Goal: Obtain resource: Download file/media

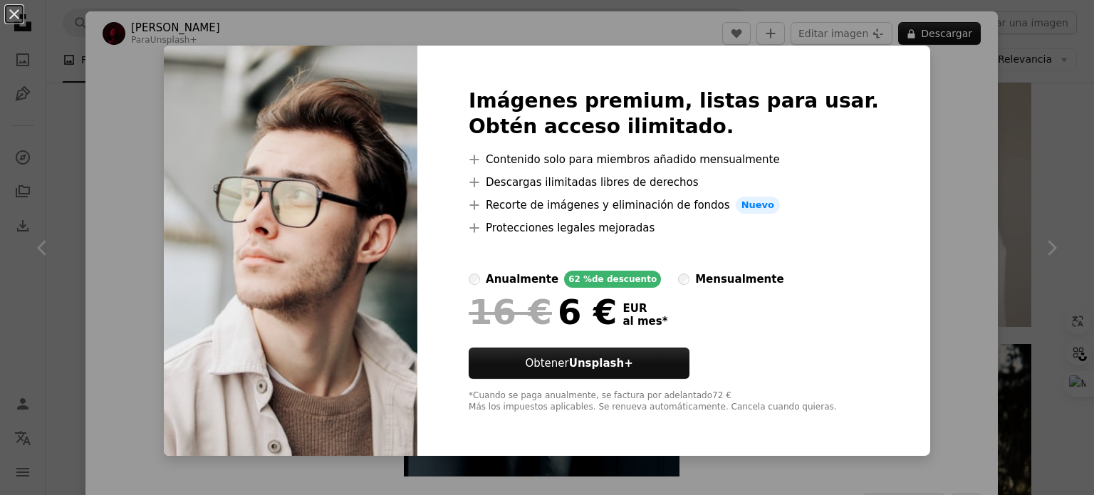
scroll to position [2244, 0]
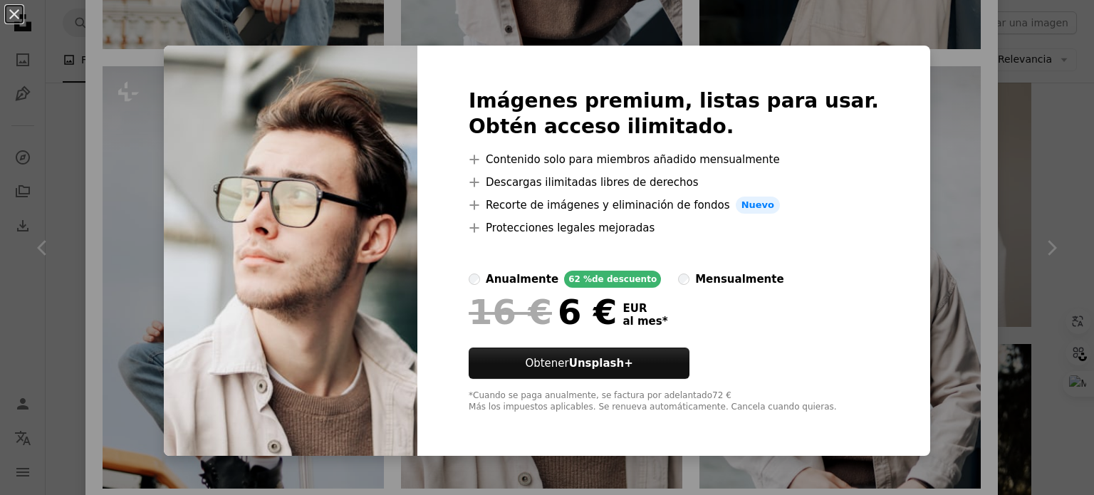
click at [879, 221] on div "Imágenes premium, listas para usar. Obtén acceso ilimitado. A plus sign Conteni…" at bounding box center [673, 251] width 513 height 410
click at [1005, 108] on div "An X shape Imágenes premium, listas para usar. Obtén acceso ilimitado. A plus s…" at bounding box center [547, 247] width 1094 height 495
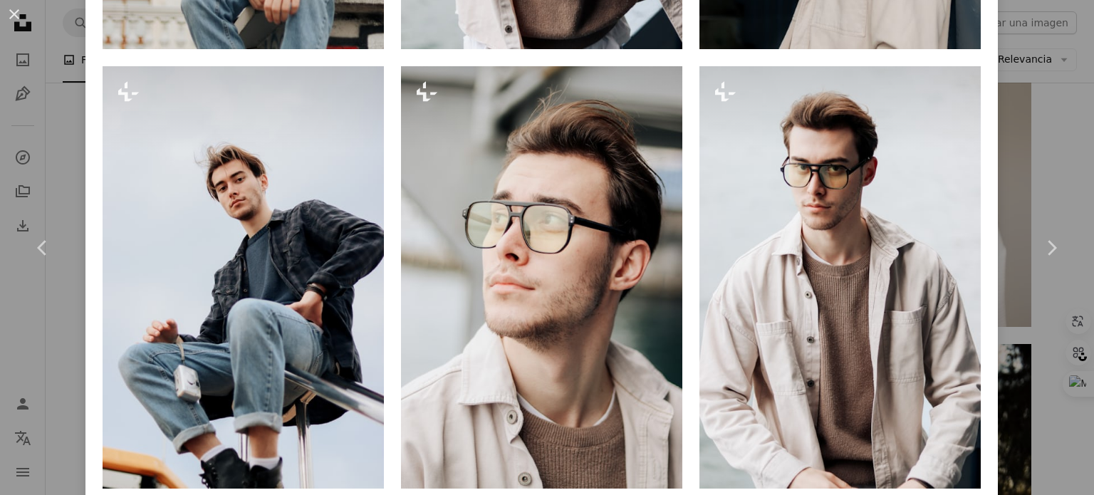
click at [1005, 108] on div "An X shape Chevron left Chevron right [PERSON_NAME] Para Unsplash+ A heart A pl…" at bounding box center [547, 247] width 1094 height 495
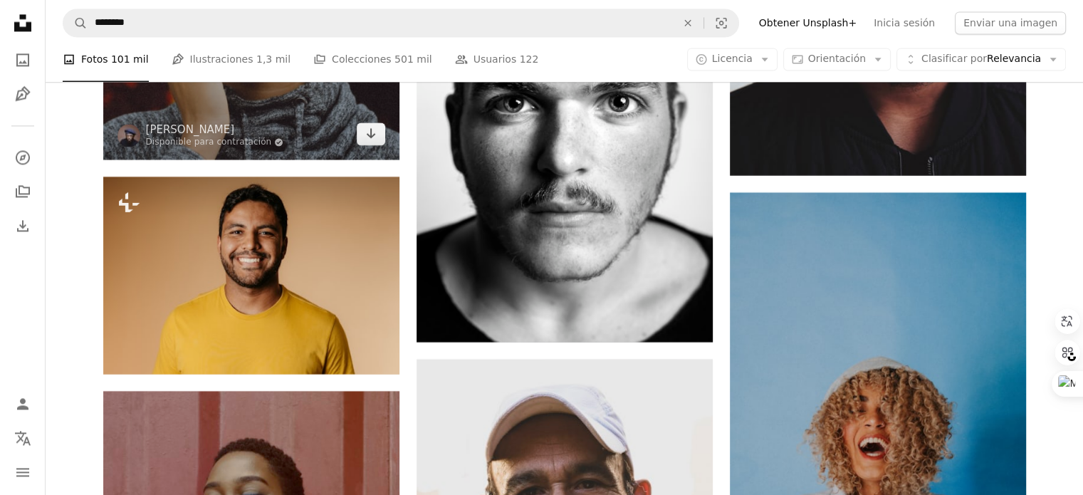
scroll to position [13055, 0]
